Goal: Task Accomplishment & Management: Use online tool/utility

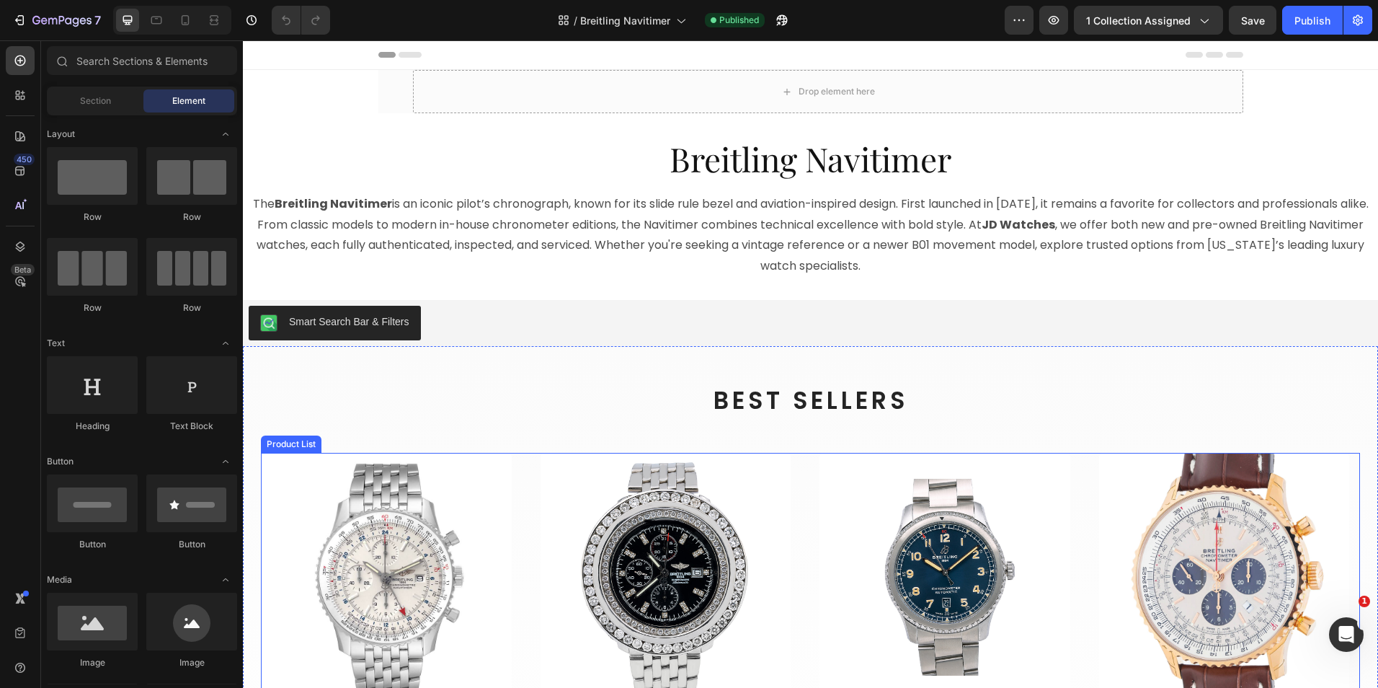
click at [531, 461] on div "Product Images Breitling Product Vendor Breitling Navitimer World GMT A24322 Si…" at bounding box center [810, 629] width 1099 height 353
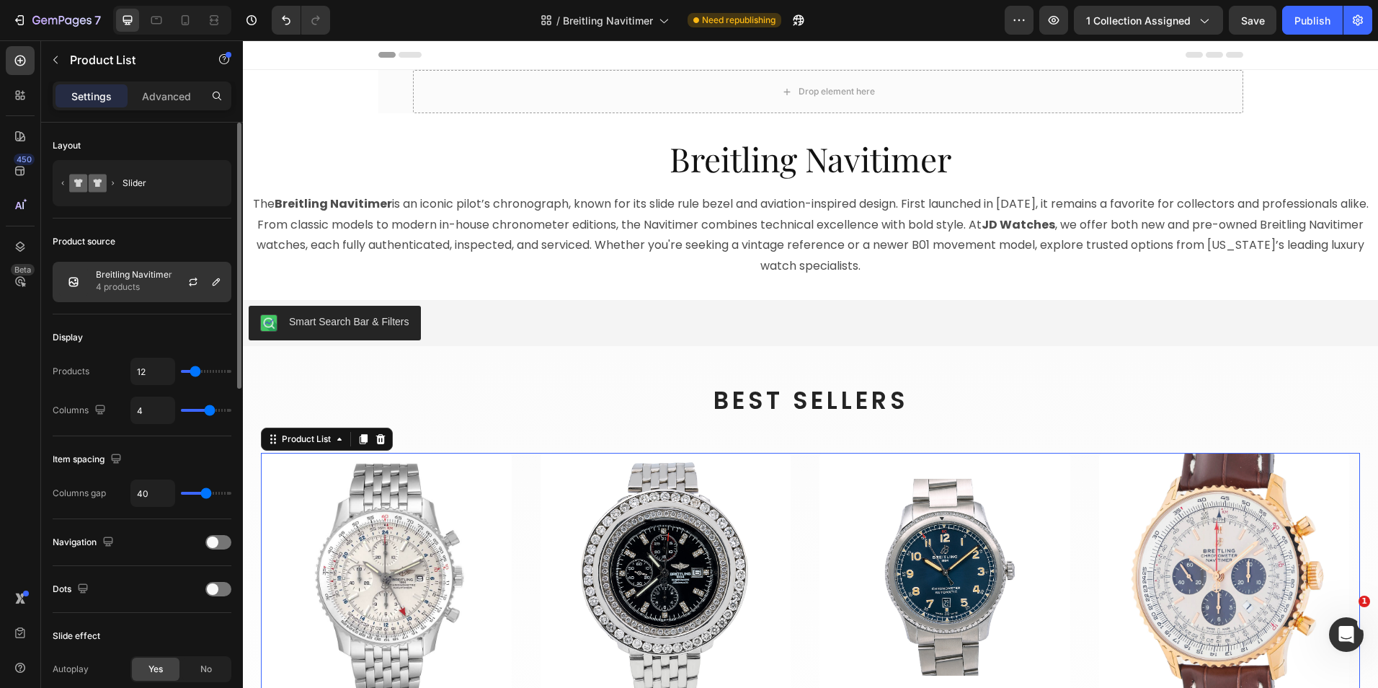
click at [140, 270] on p "Breitling Navitimer" at bounding box center [134, 275] width 76 height 10
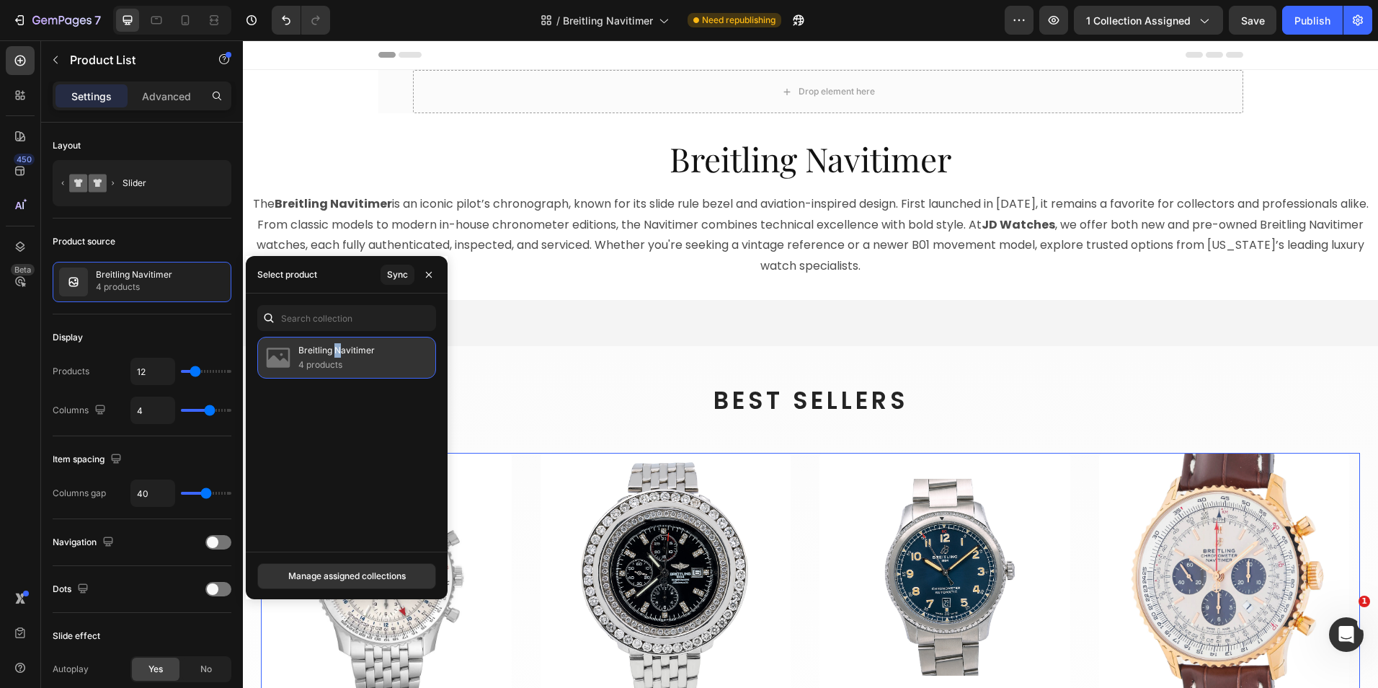
click at [338, 346] on p "Breitling Navitimer" at bounding box center [336, 350] width 76 height 14
drag, startPoint x: 338, startPoint y: 345, endPoint x: 332, endPoint y: 358, distance: 13.9
click at [338, 358] on p "4 products" at bounding box center [336, 365] width 76 height 14
click at [272, 349] on img at bounding box center [278, 357] width 29 height 29
click at [280, 276] on div "Select product" at bounding box center [287, 274] width 60 height 13
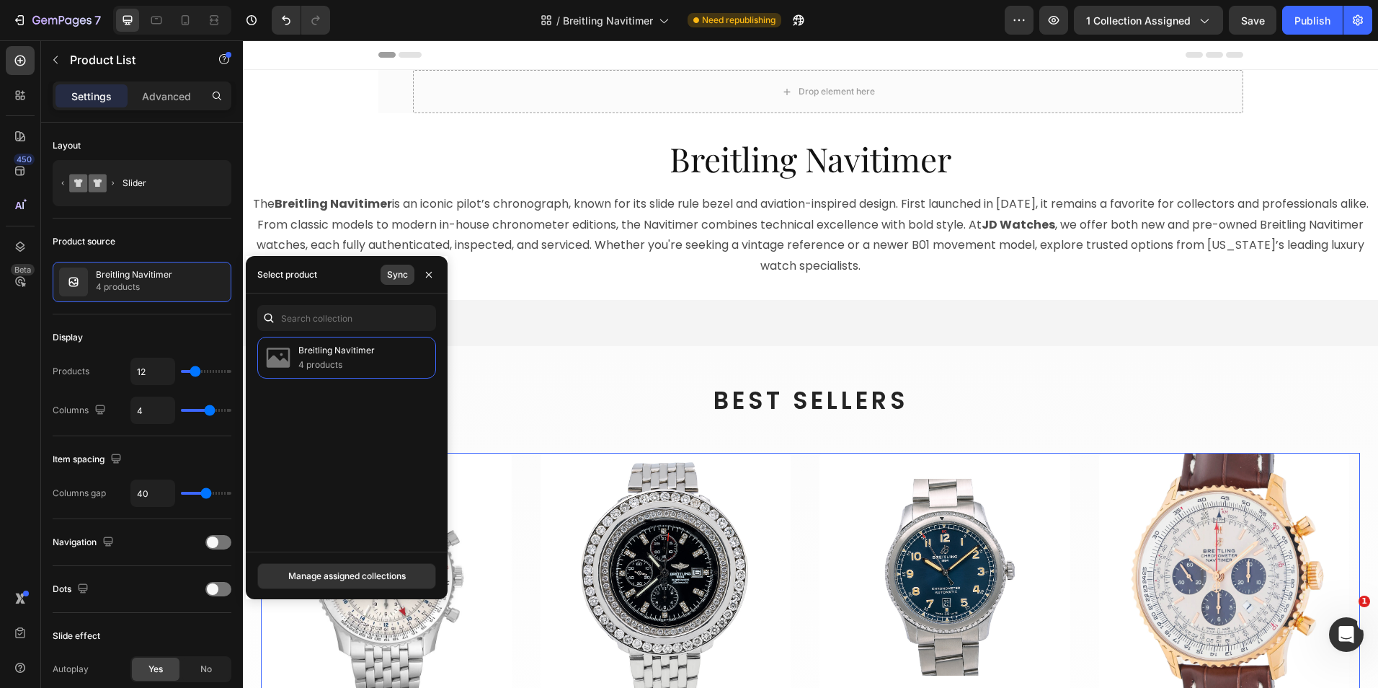
click at [397, 275] on div "Sync" at bounding box center [397, 274] width 21 height 13
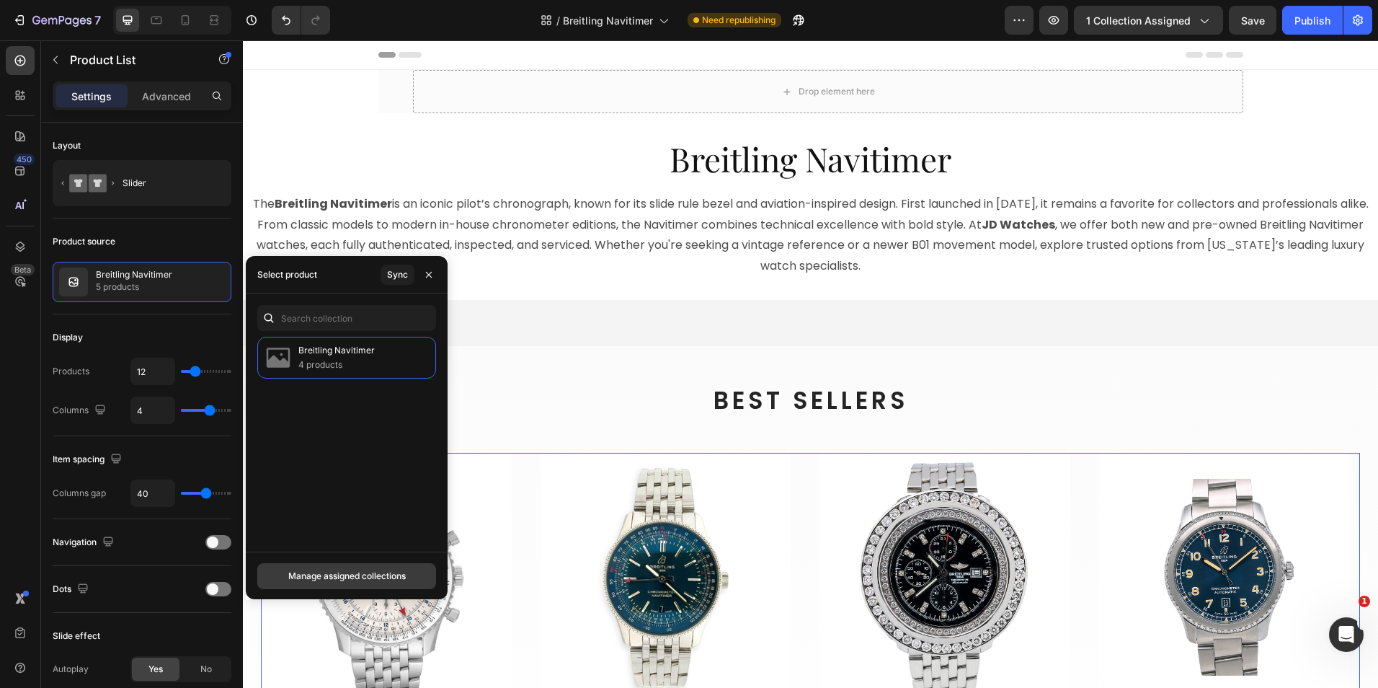
click at [353, 568] on button "Manage assigned collections" at bounding box center [346, 576] width 179 height 26
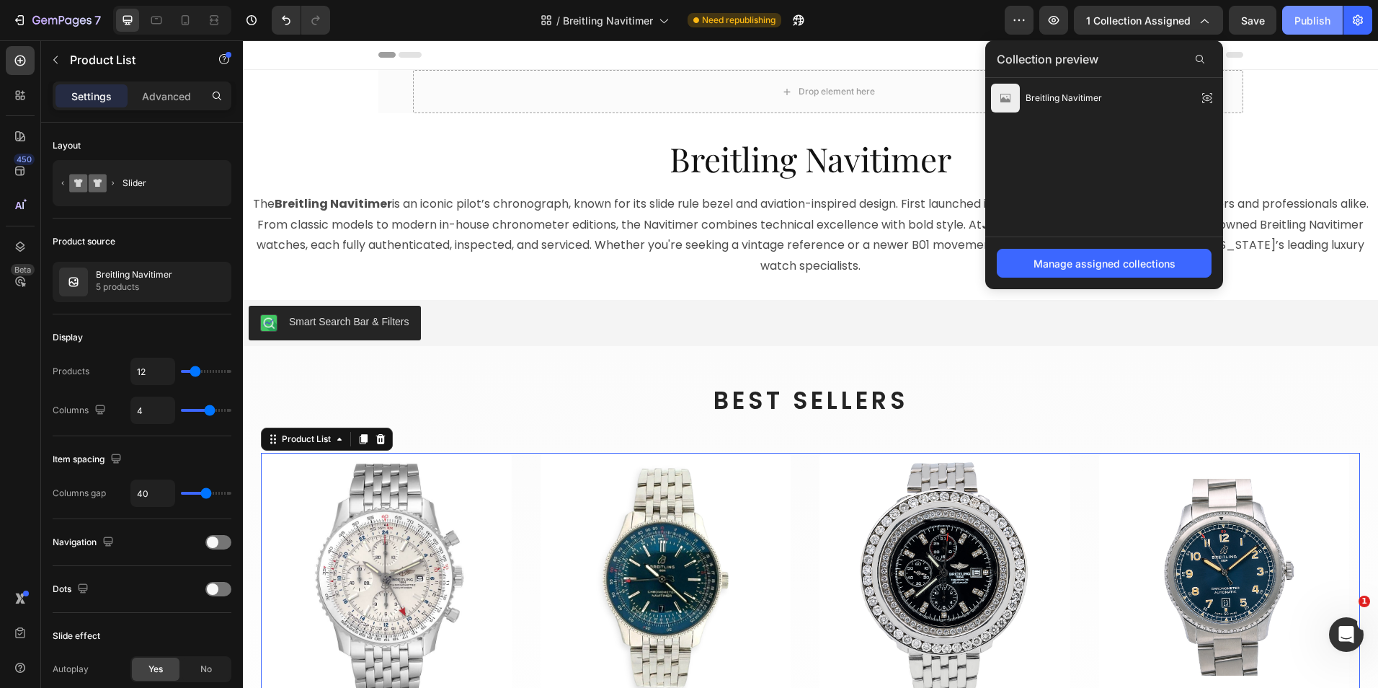
click at [1317, 18] on div "Publish" at bounding box center [1313, 20] width 36 height 15
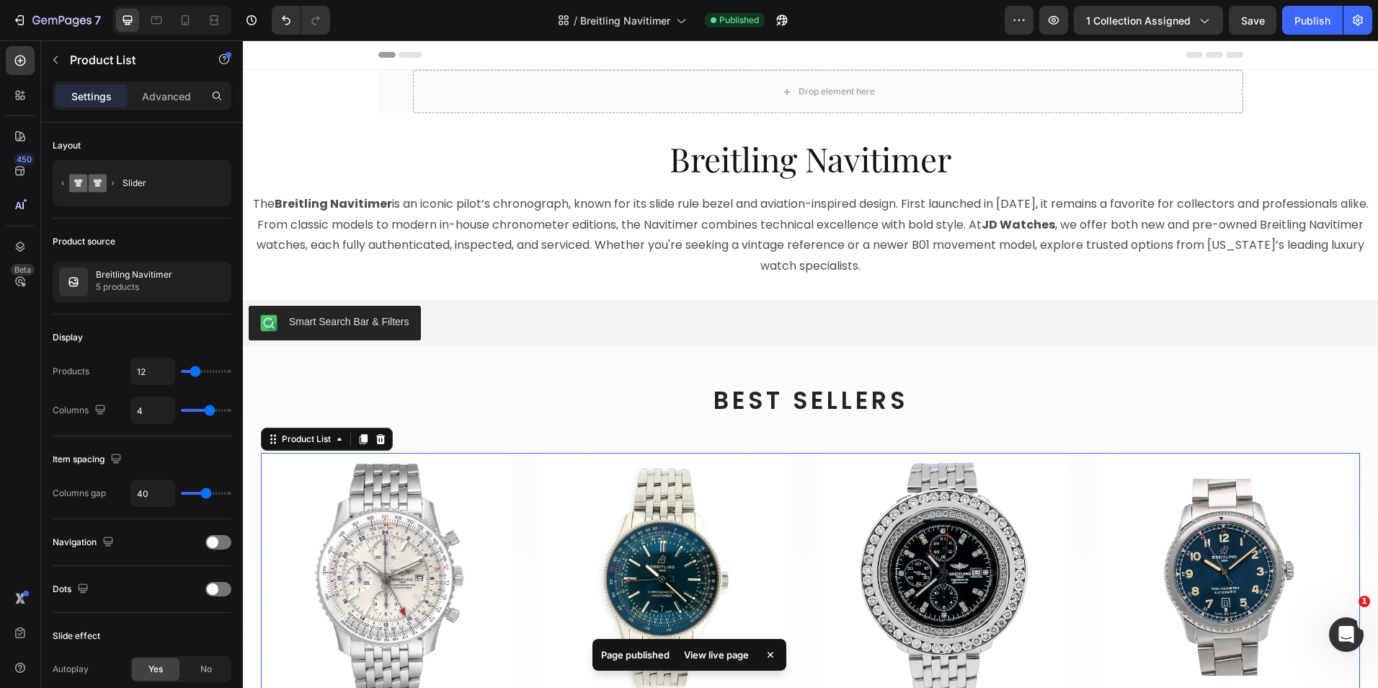
drag, startPoint x: 727, startPoint y: 655, endPoint x: 687, endPoint y: 652, distance: 39.7
click at [687, 652] on div "View live page" at bounding box center [717, 655] width 82 height 20
click at [1081, 473] on div "Product Images Breitling Product Vendor Breitling Navitimer World GMT A24322 Si…" at bounding box center [810, 629] width 1099 height 353
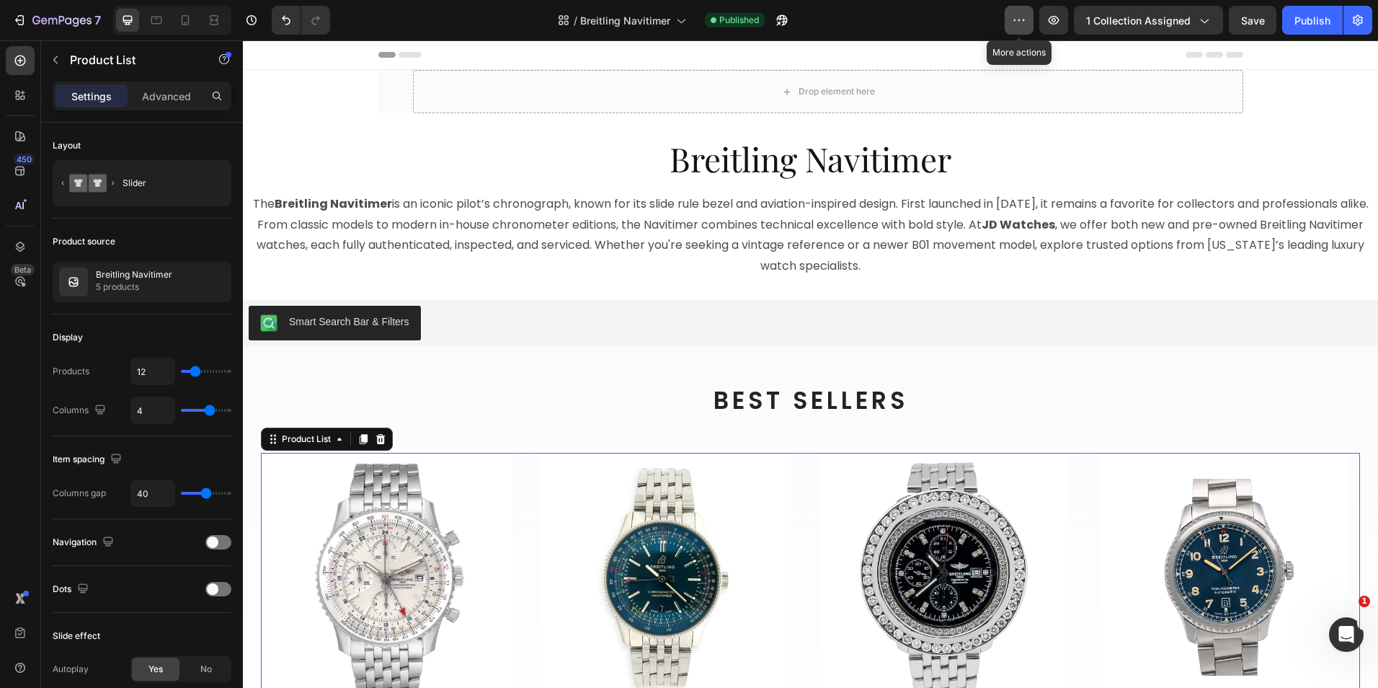
click at [1024, 14] on icon "button" at bounding box center [1019, 20] width 14 height 14
click at [1055, 13] on icon "button" at bounding box center [1054, 20] width 14 height 14
